Goal: Transaction & Acquisition: Purchase product/service

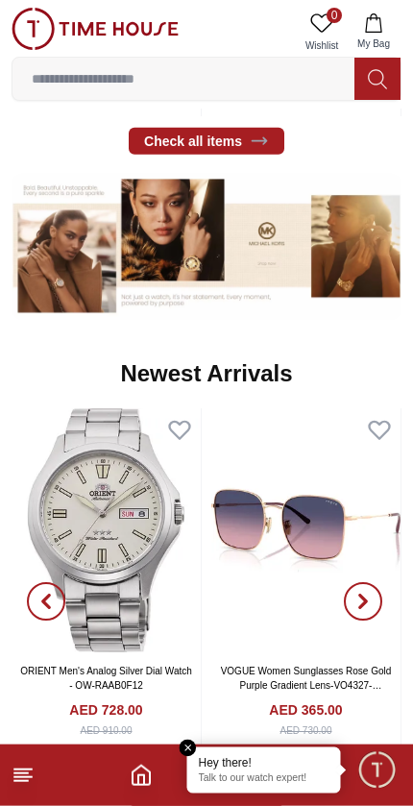
scroll to position [1071, 0]
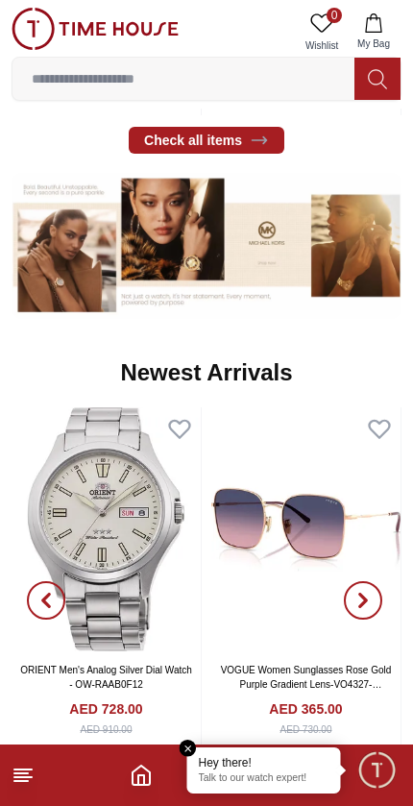
click at [27, 773] on line at bounding box center [20, 773] width 13 height 0
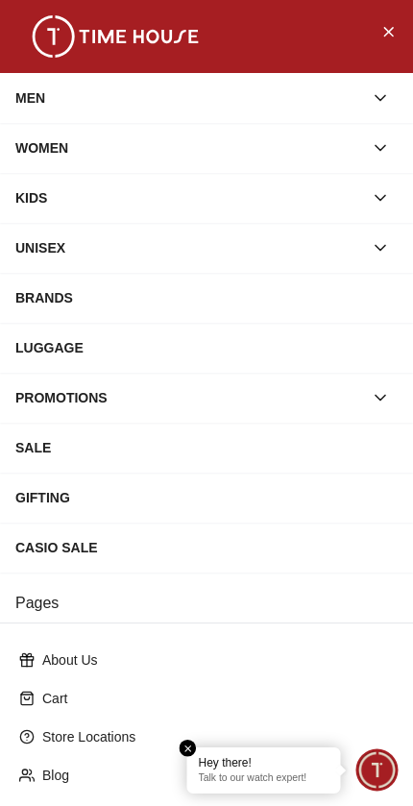
click at [19, 151] on div "WOMEN" at bounding box center [189, 148] width 348 height 35
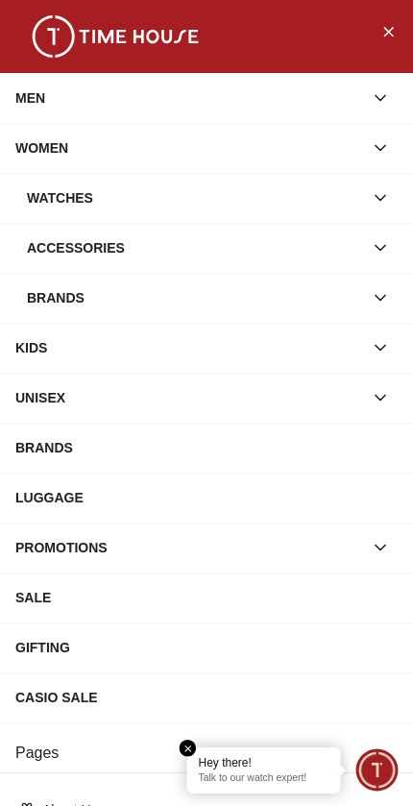
click at [78, 201] on div "Watches" at bounding box center [195, 198] width 336 height 35
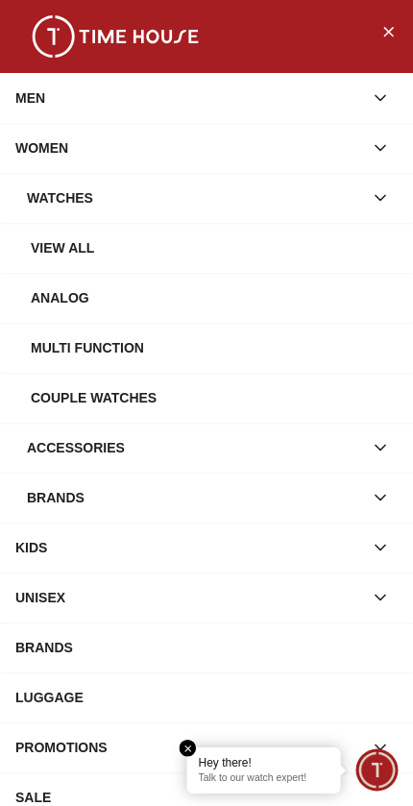
click at [278, 242] on div "View all" at bounding box center [214, 247] width 367 height 35
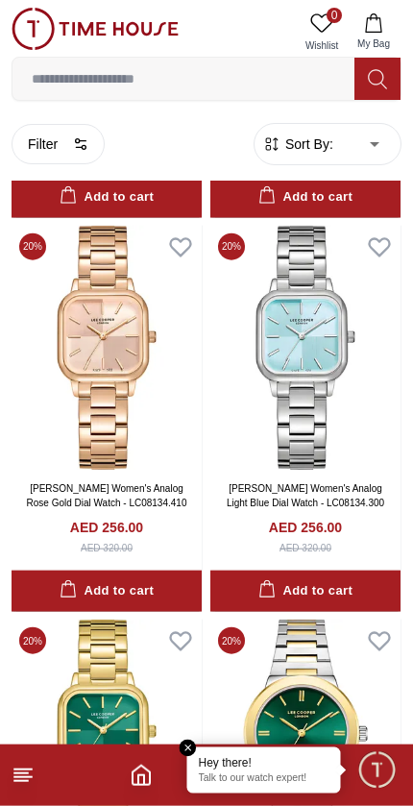
scroll to position [6707, 0]
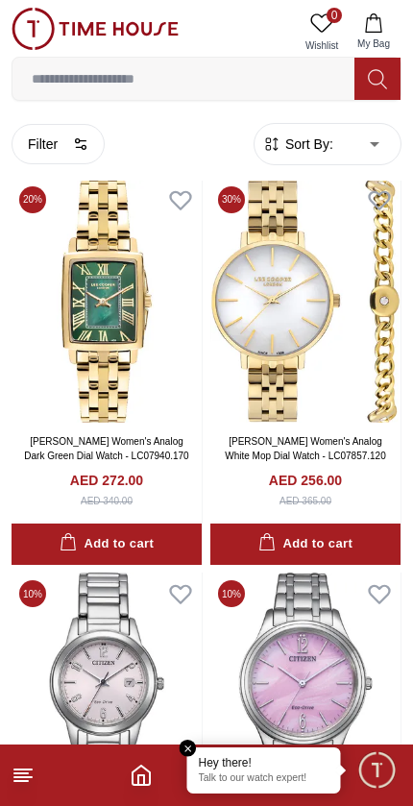
scroll to position [8329, 0]
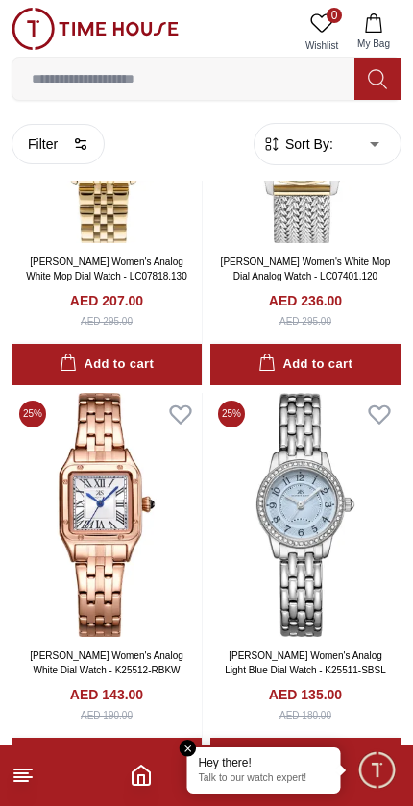
scroll to position [18366, 0]
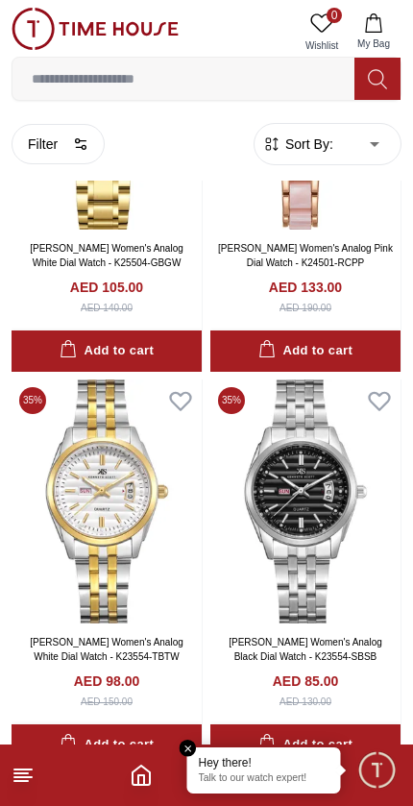
scroll to position [20748, 0]
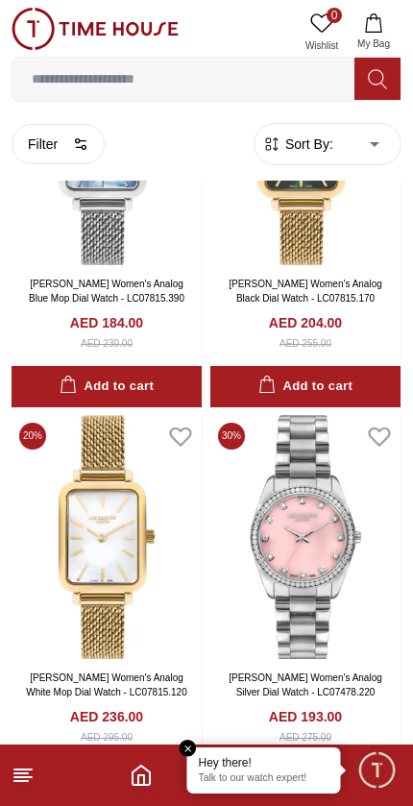
scroll to position [30230, 0]
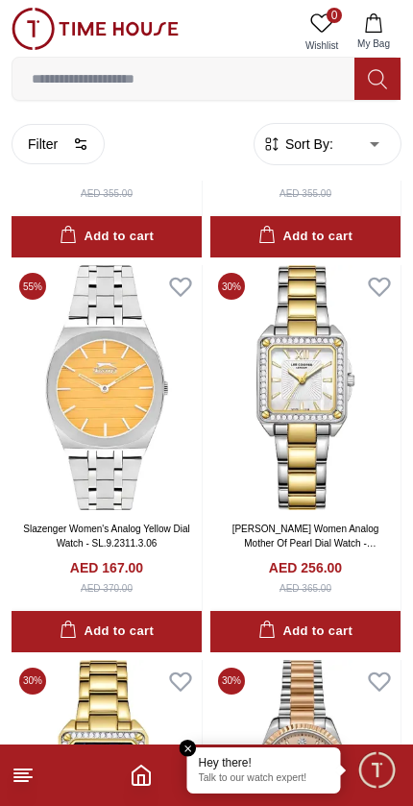
scroll to position [37811, 0]
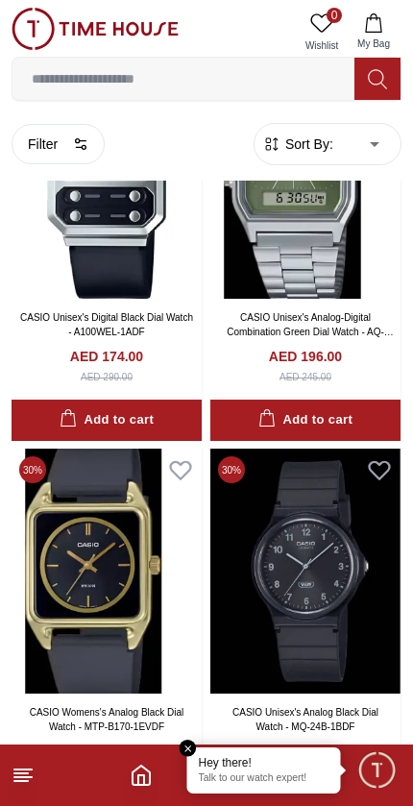
scroll to position [40780, 0]
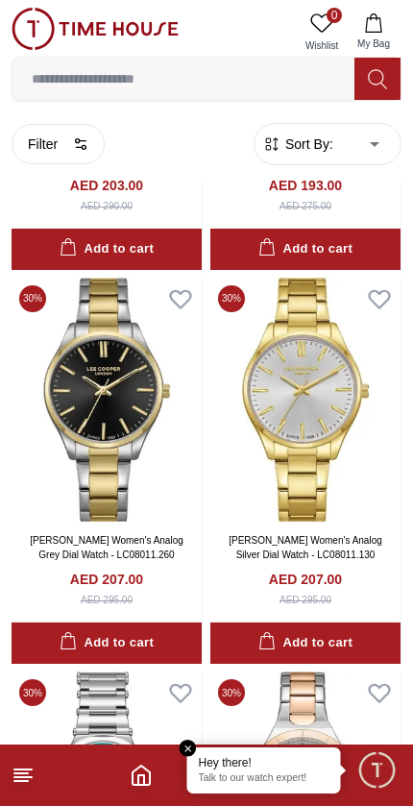
scroll to position [50003, 0]
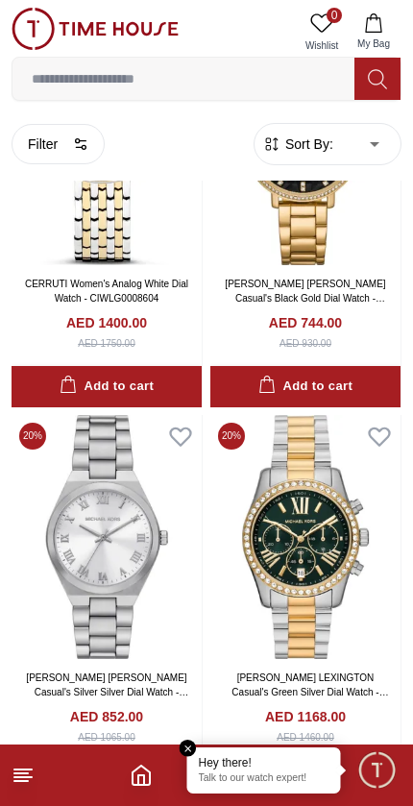
scroll to position [59327, 0]
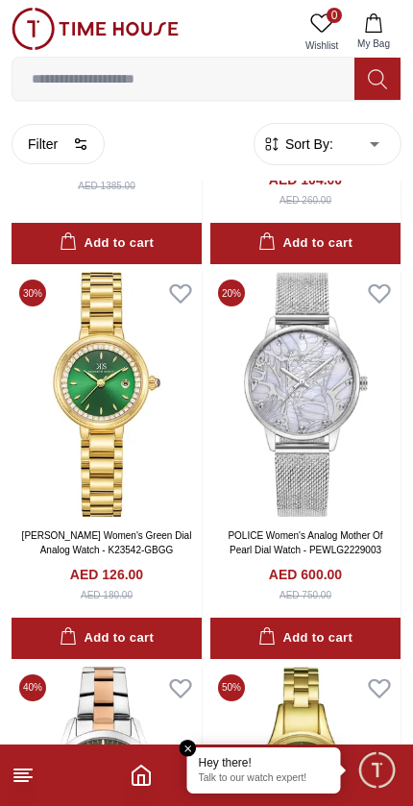
scroll to position [67733, 0]
